Goal: Check status

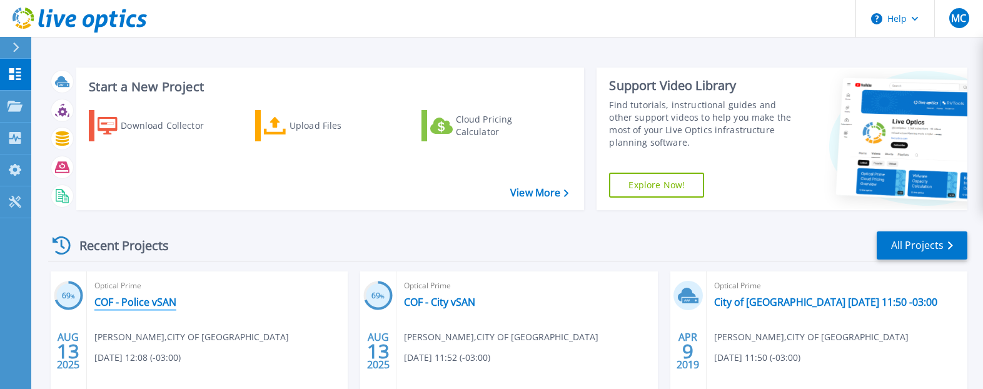
click at [112, 303] on link "COF - Police vSAN" at bounding box center [135, 302] width 82 height 13
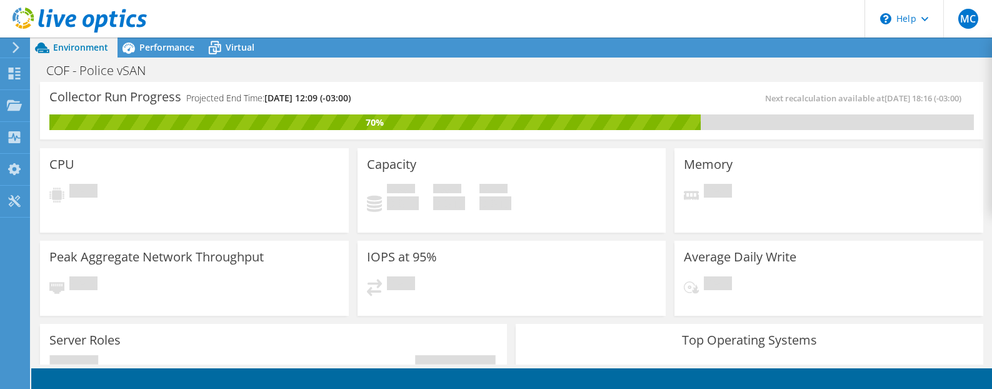
scroll to position [125, 0]
click at [162, 46] on span "Performance" at bounding box center [166, 47] width 55 height 12
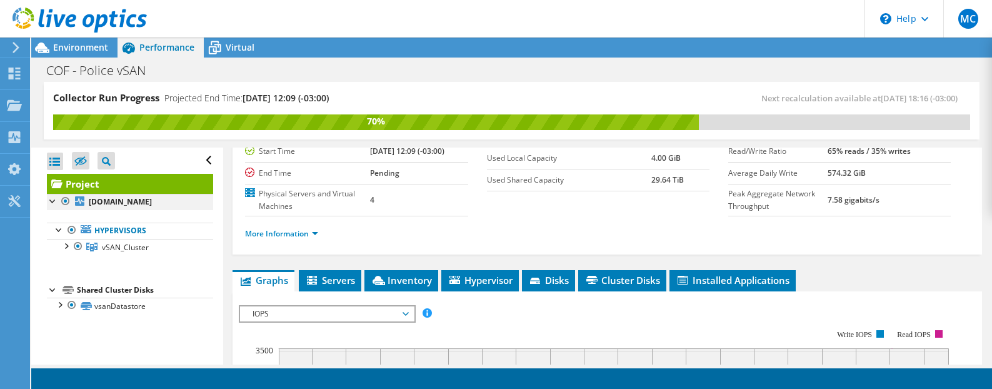
click at [52, 199] on div at bounding box center [53, 200] width 13 height 13
click at [68, 251] on div at bounding box center [65, 245] width 13 height 13
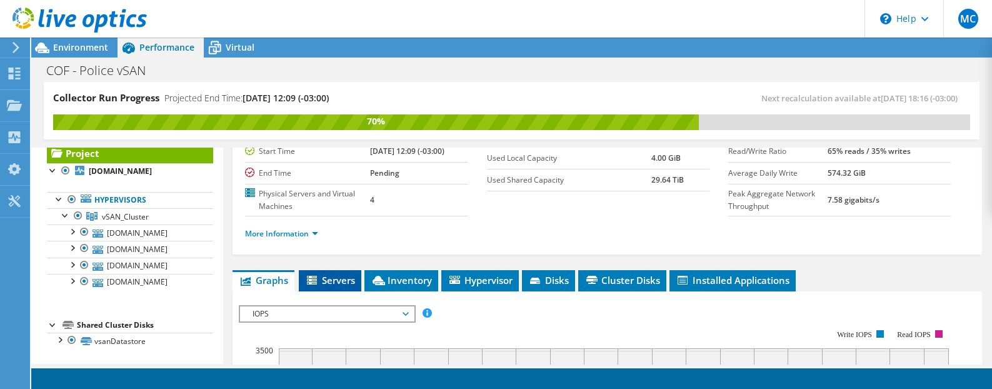
click at [319, 281] on icon at bounding box center [313, 281] width 13 height 11
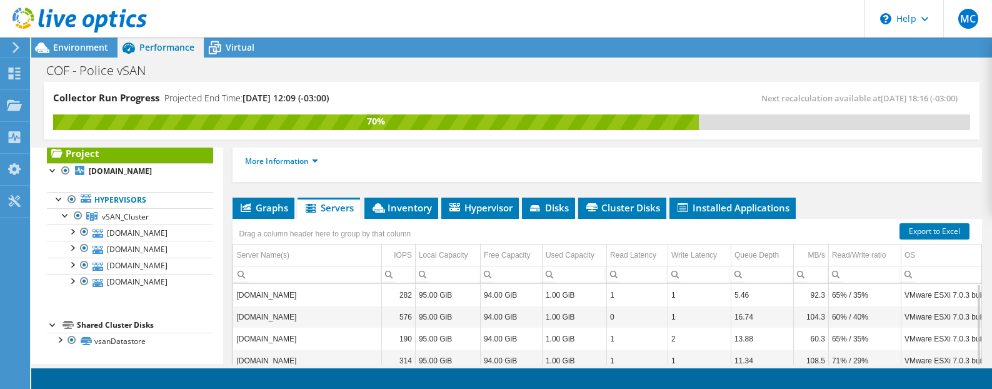
scroll to position [188, 0]
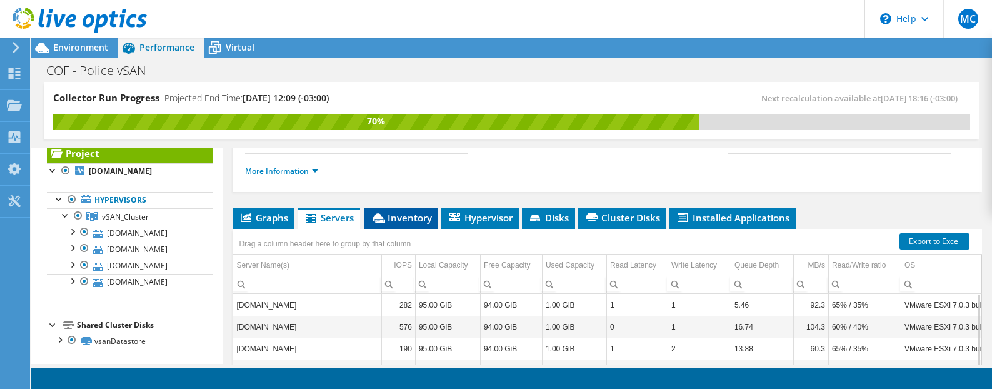
click at [395, 224] on li "Inventory" at bounding box center [402, 218] width 74 height 21
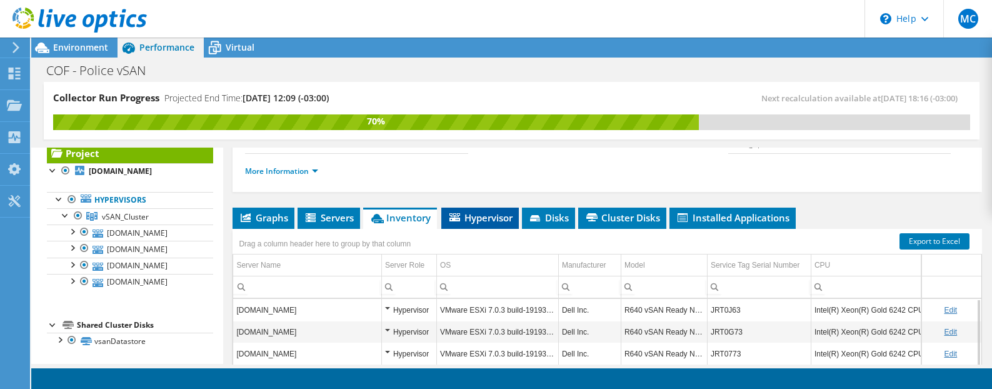
click at [491, 219] on span "Hypervisor" at bounding box center [480, 217] width 65 height 13
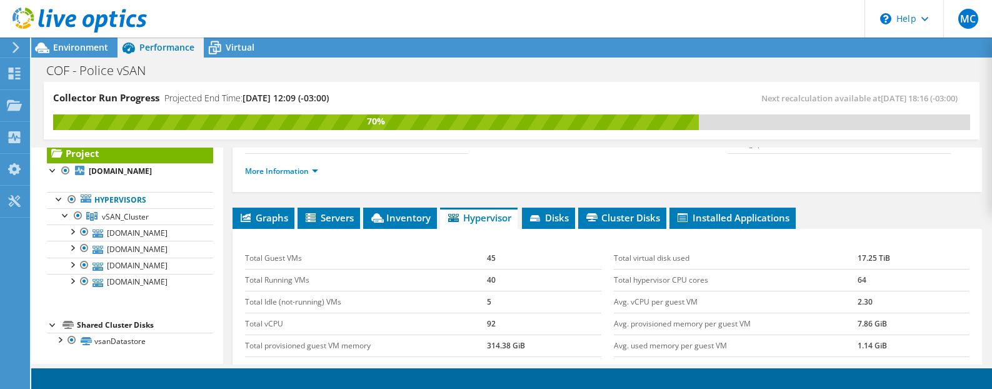
scroll to position [250, 0]
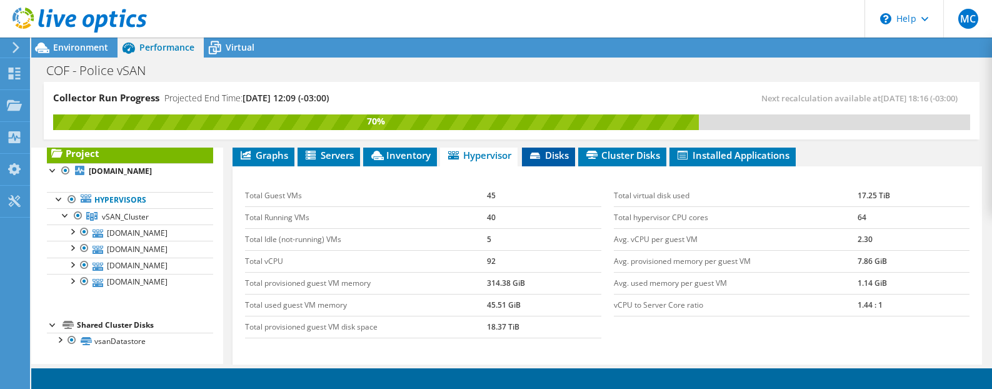
click at [559, 159] on span "Disks" at bounding box center [548, 155] width 41 height 13
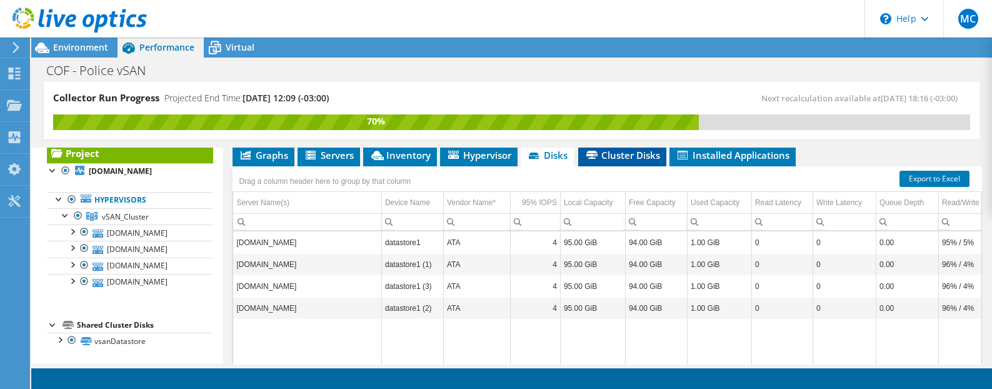
click at [624, 148] on li "Cluster Disks" at bounding box center [622, 155] width 88 height 21
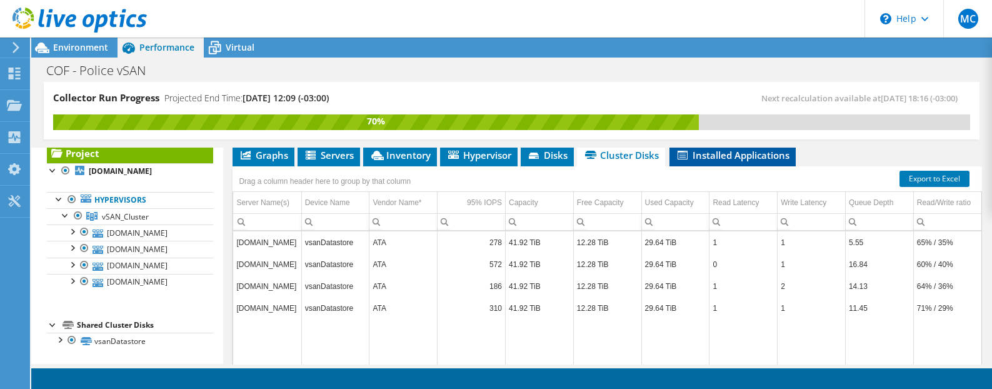
click at [757, 157] on span "Installed Applications" at bounding box center [733, 155] width 114 height 13
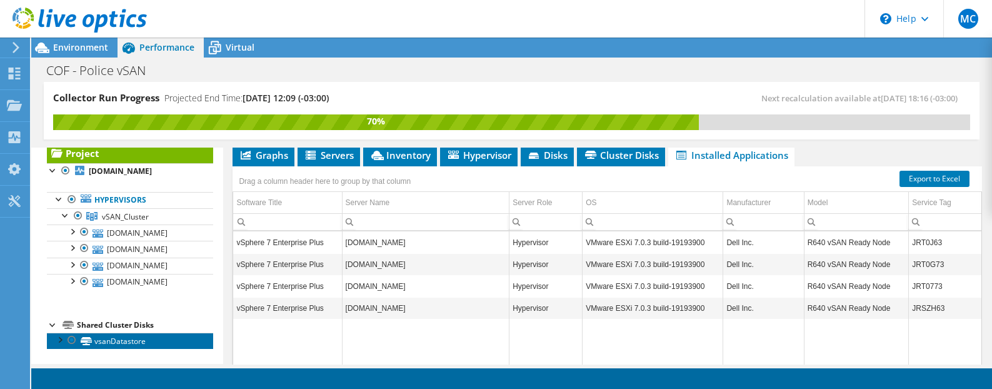
click at [129, 342] on link "vsanDatastore" at bounding box center [130, 341] width 166 height 16
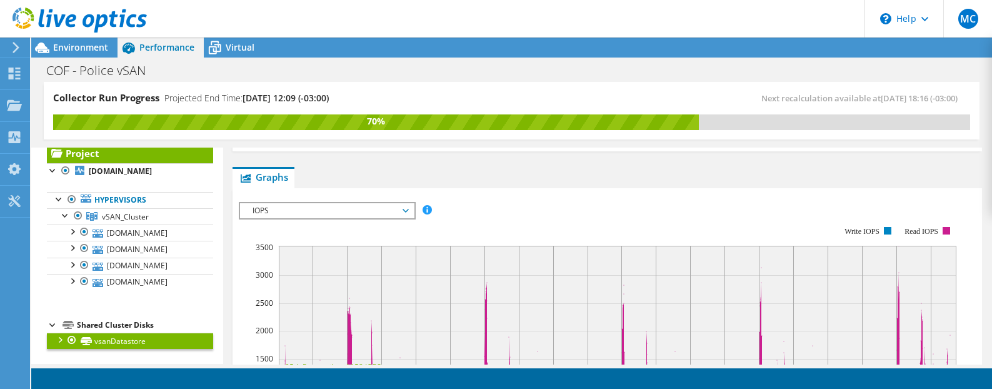
scroll to position [247, 0]
click at [324, 206] on span "IOPS" at bounding box center [326, 213] width 161 height 15
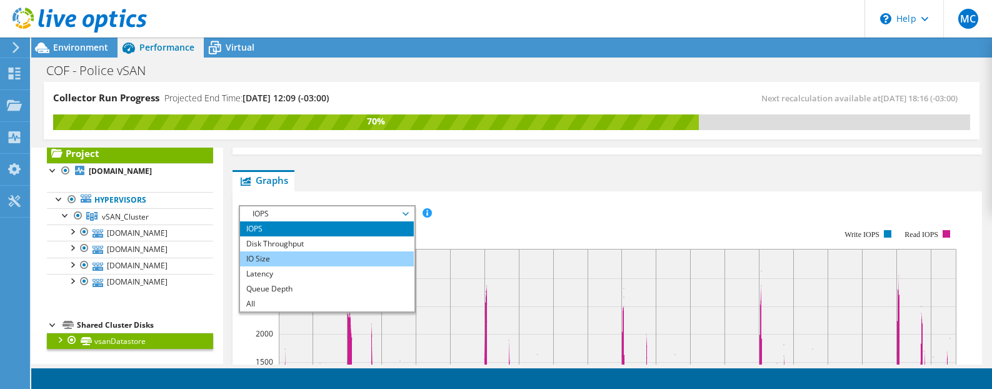
click at [273, 251] on li "IO Size" at bounding box center [326, 258] width 173 height 15
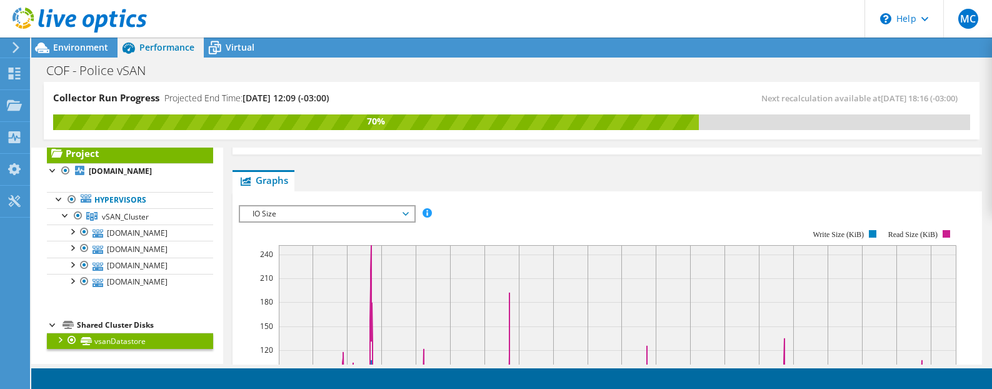
click at [279, 206] on span "IO Size" at bounding box center [326, 213] width 161 height 15
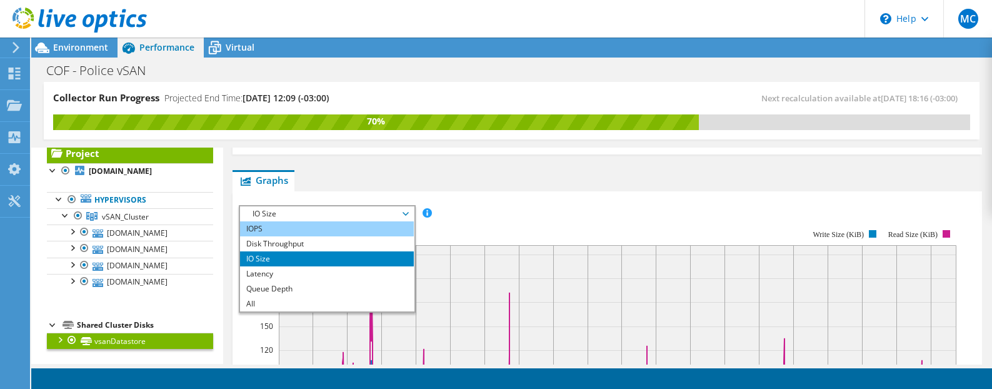
click at [287, 221] on li "IOPS" at bounding box center [326, 228] width 173 height 15
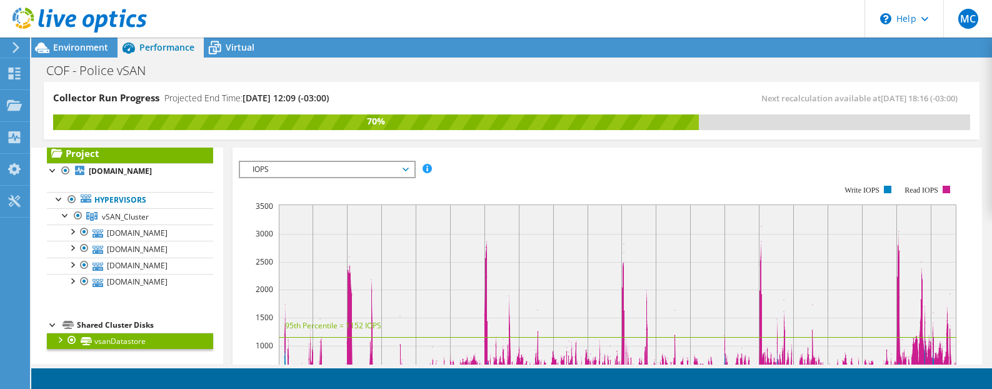
scroll to position [309, 0]
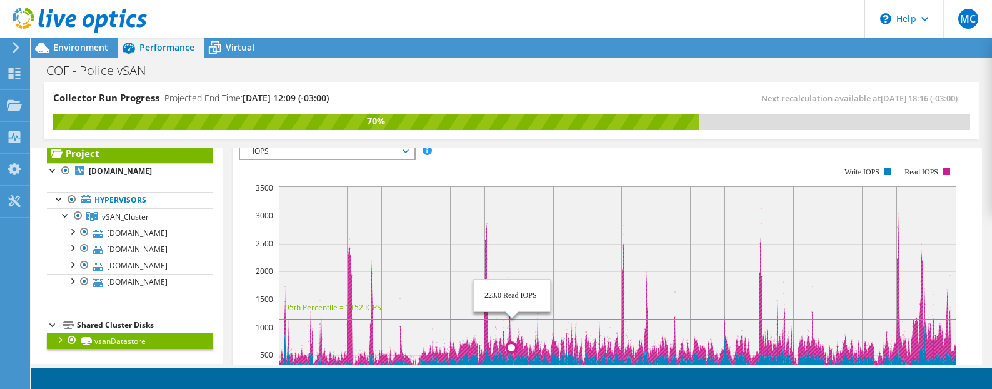
drag, startPoint x: 900, startPoint y: 243, endPoint x: 500, endPoint y: 249, distance: 399.6
click at [500, 249] on icon "18:00 00:00 06:00 12:00 18:00 00:00 06:00 12:00 18:00 00:00 06:00 12:00 18:00 0…" at bounding box center [602, 275] width 727 height 250
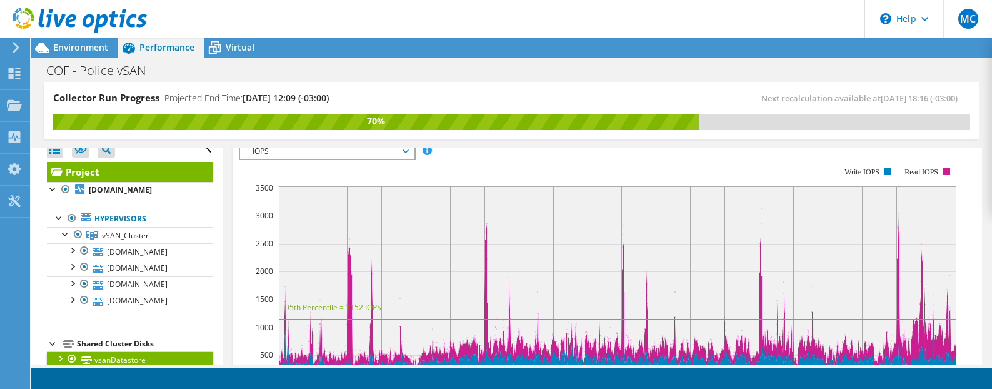
scroll to position [0, 0]
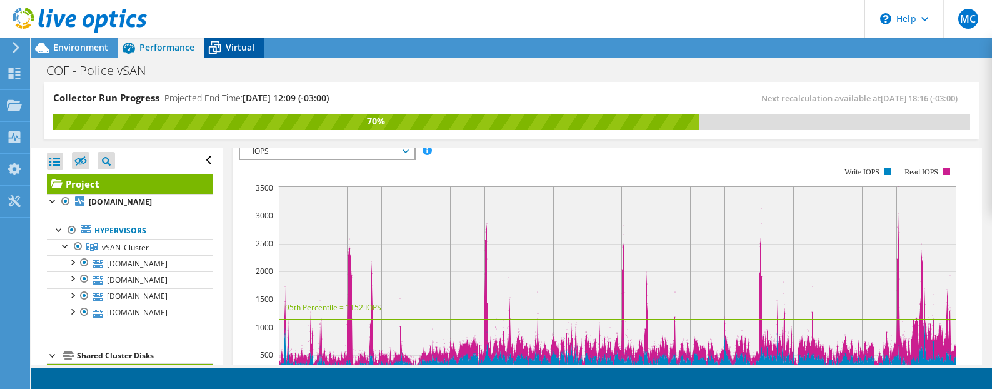
click at [234, 54] on div "Virtual" at bounding box center [234, 48] width 60 height 20
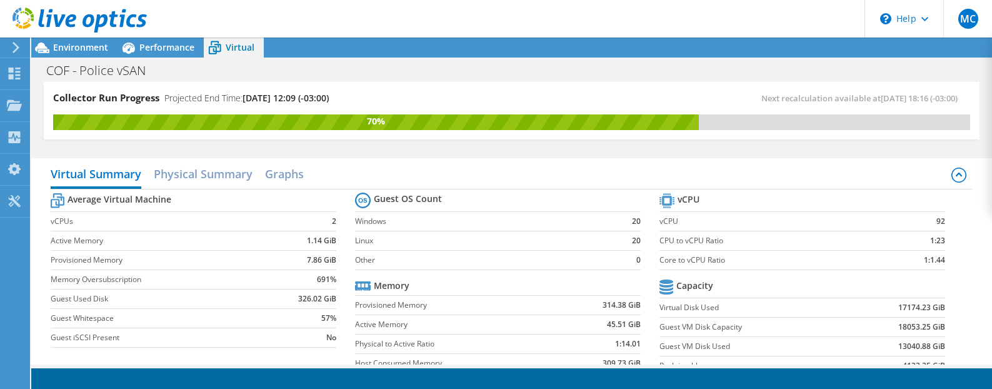
scroll to position [435, 0]
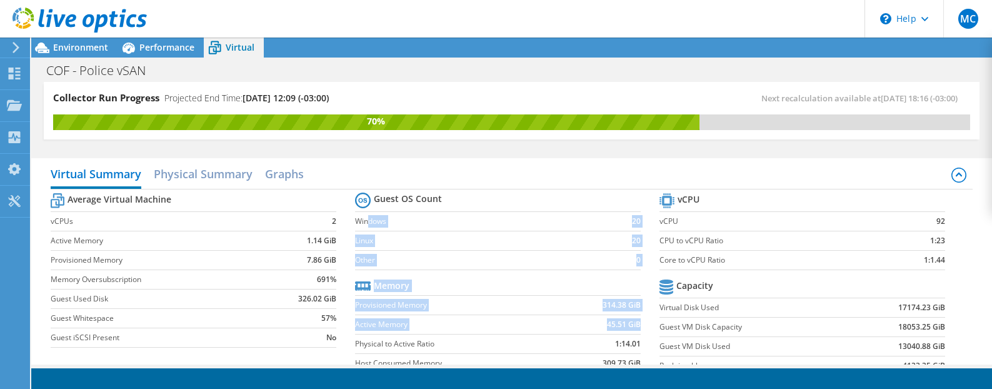
drag, startPoint x: 364, startPoint y: 219, endPoint x: 633, endPoint y: 321, distance: 287.9
click at [633, 321] on section "Guest OS Count Windows 20 Linux 20 Other 0 Memory Provisioned Memory 314.38 GiB…" at bounding box center [507, 284] width 304 height 190
click at [623, 328] on b "45.51 GiB" at bounding box center [624, 324] width 34 height 13
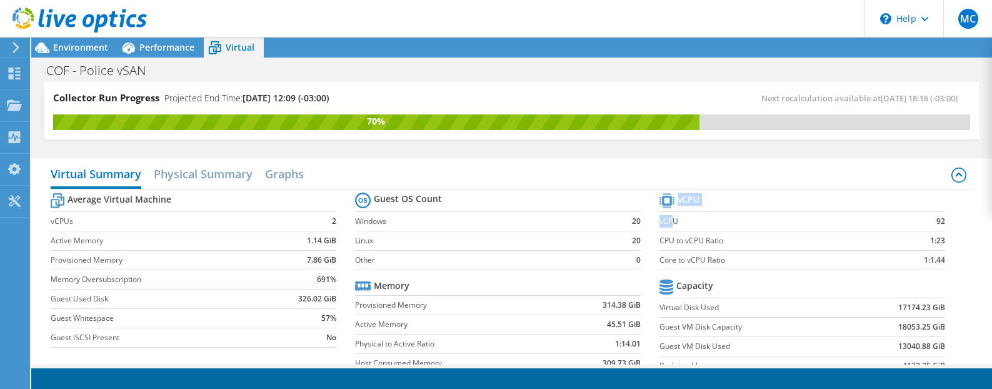
drag, startPoint x: 666, startPoint y: 221, endPoint x: 938, endPoint y: 259, distance: 274.1
click at [938, 259] on section "vCPU vCPU 92 CPU to vCPU Ratio 1:23 Core to vCPU Ratio 1:1.44 Capacity Virtual …" at bounding box center [812, 286] width 304 height 192
click at [931, 266] on td "1:1.44" at bounding box center [912, 259] width 65 height 19
